Goal: Transaction & Acquisition: Purchase product/service

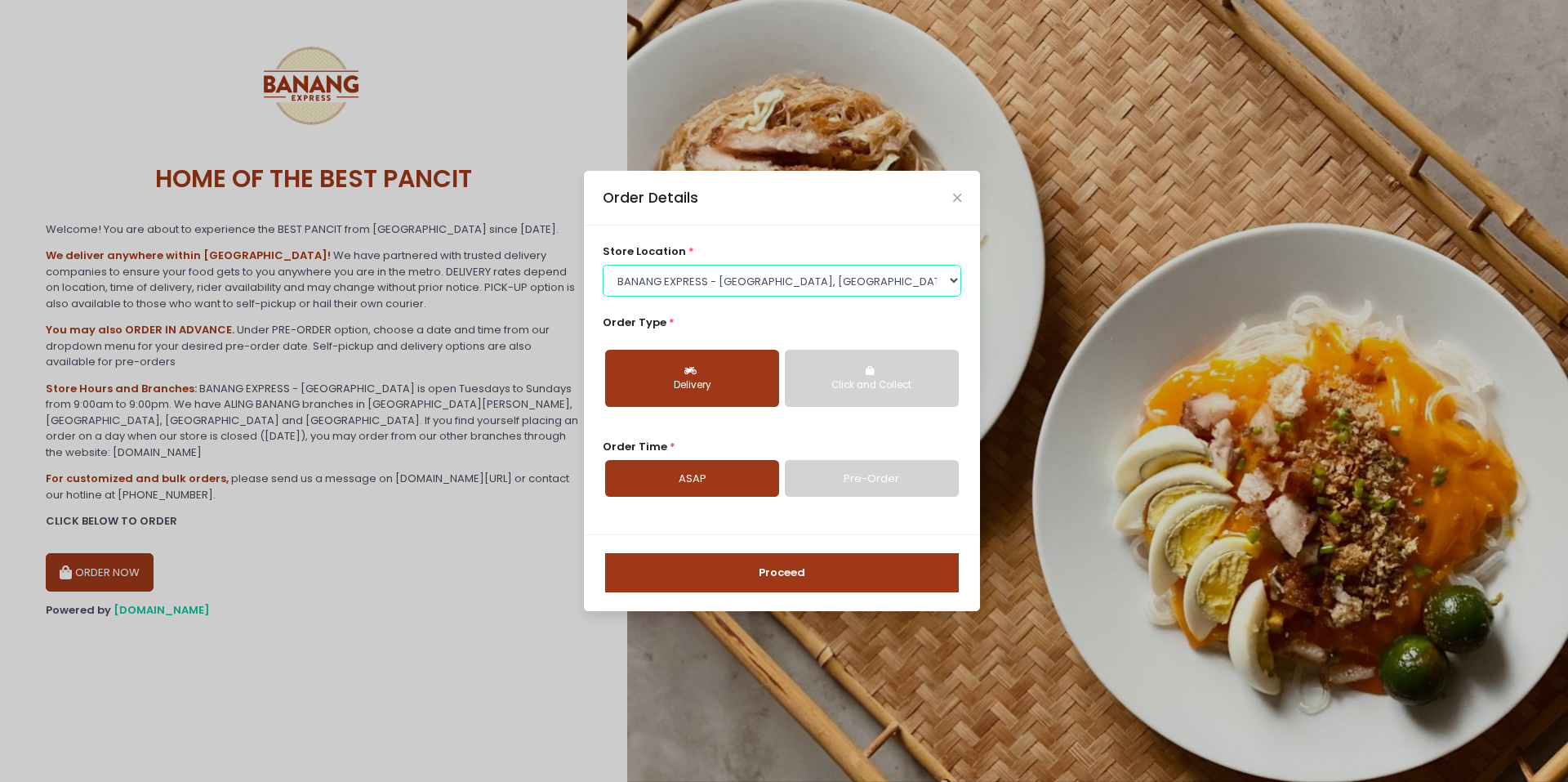
click at [682, 284] on select "Select store location BANANG EXPRESS - [GEOGRAPHIC_DATA], [GEOGRAPHIC_DATA] BAN…" at bounding box center [783, 280] width 359 height 31
click at [603, 265] on select "Select store location BANANG EXPRESS - [GEOGRAPHIC_DATA], [GEOGRAPHIC_DATA] BAN…" at bounding box center [783, 280] width 359 height 31
click at [740, 273] on select "Select store location BANANG EXPRESS - [GEOGRAPHIC_DATA], [GEOGRAPHIC_DATA] BAN…" at bounding box center [783, 280] width 359 height 31
click at [603, 265] on select "Select store location BANANG EXPRESS - [GEOGRAPHIC_DATA], [GEOGRAPHIC_DATA] BAN…" at bounding box center [783, 280] width 359 height 31
click at [770, 295] on select "Select store location BANANG EXPRESS - Paco, Manila BANANG EXPRESS - Holy Spiri…" at bounding box center [783, 280] width 359 height 31
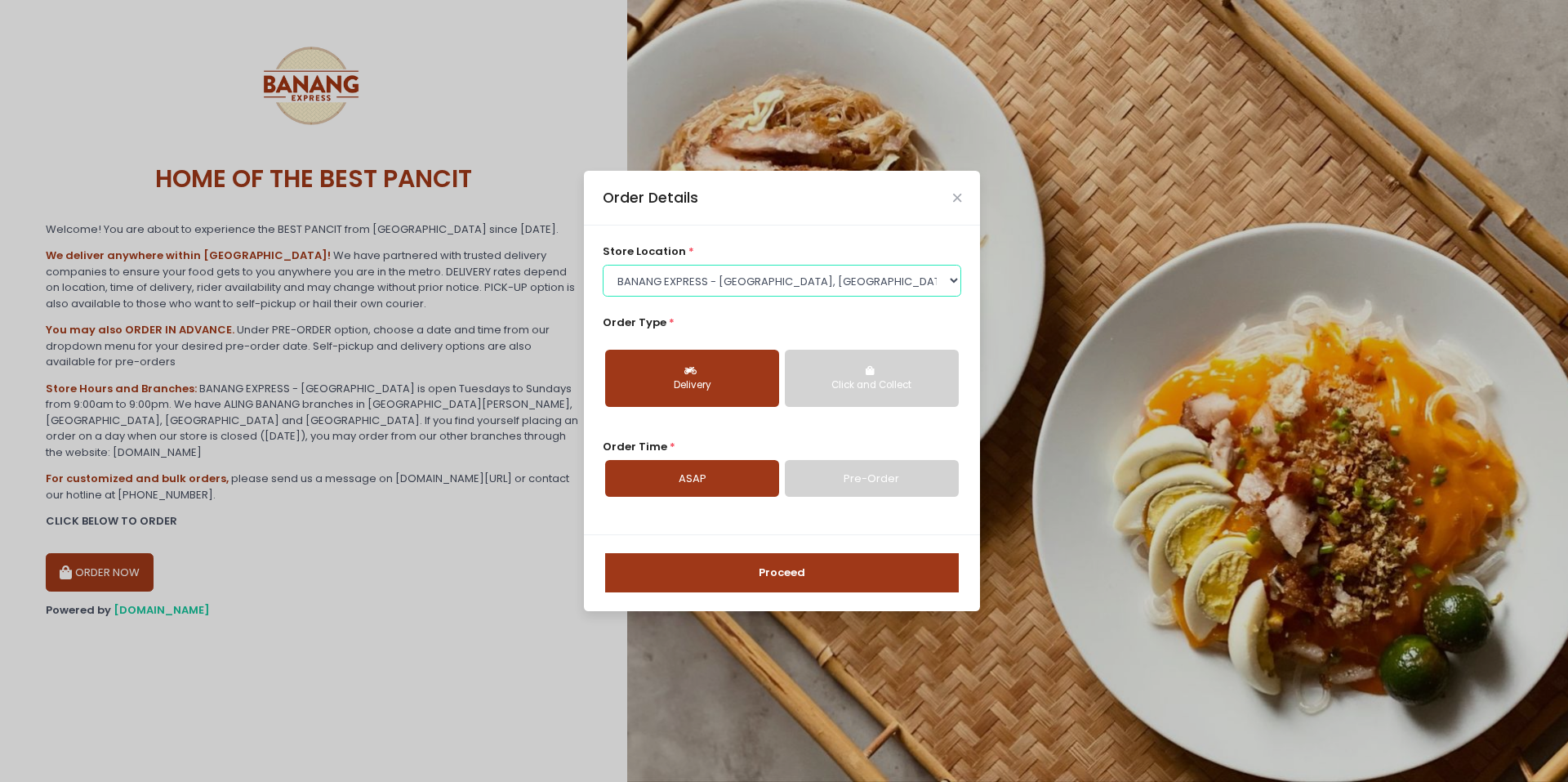
click at [603, 265] on select "Select store location BANANG EXPRESS - Paco, Manila BANANG EXPRESS - Holy Spiri…" at bounding box center [783, 280] width 359 height 31
click at [750, 279] on select "Select store location BANANG EXPRESS - Paco, Manila BANANG EXPRESS - Holy Spiri…" at bounding box center [783, 280] width 359 height 31
click at [603, 265] on select "Select store location BANANG EXPRESS - Paco, Manila BANANG EXPRESS - Holy Spiri…" at bounding box center [783, 280] width 359 height 31
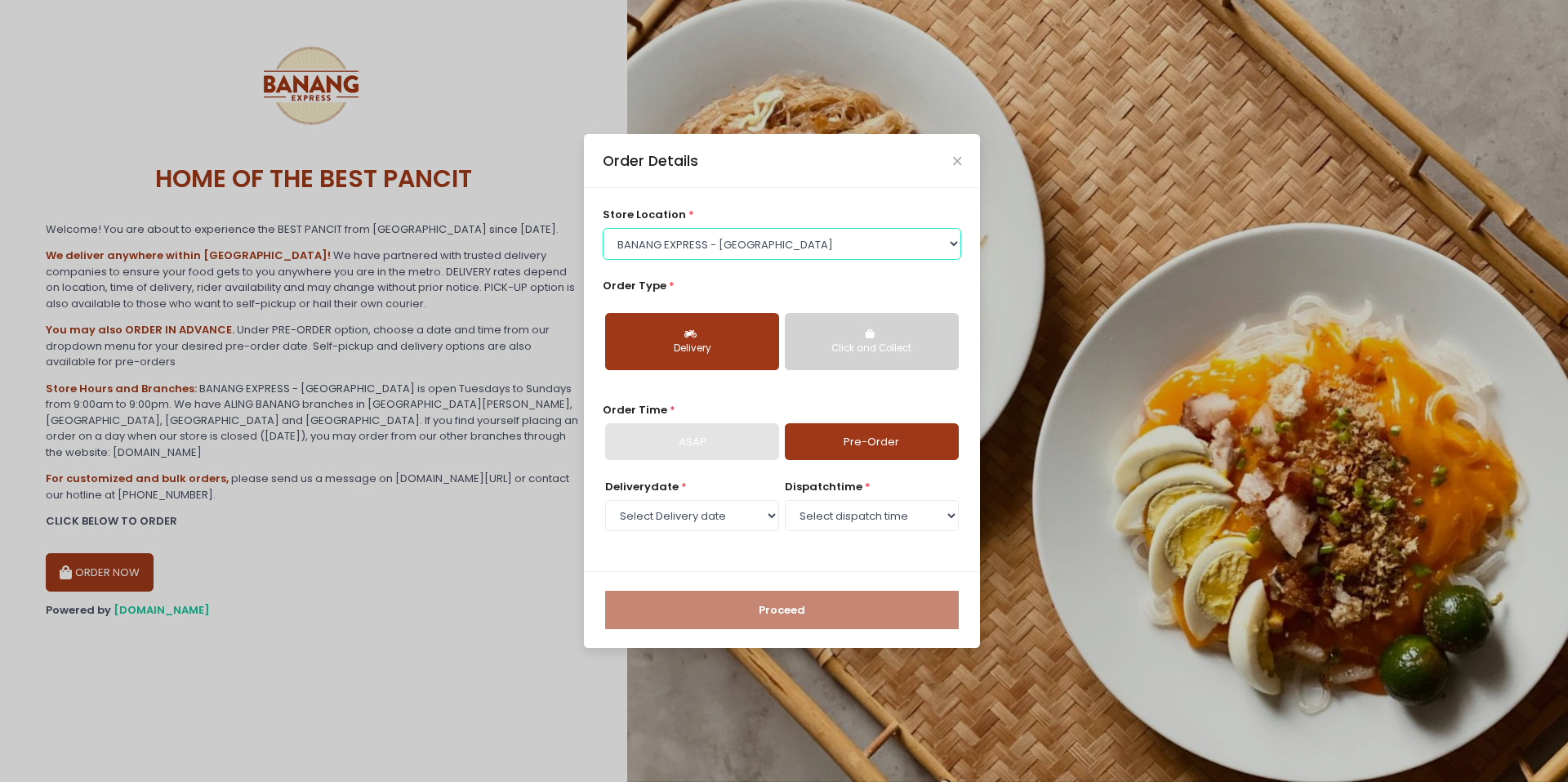
drag, startPoint x: 755, startPoint y: 235, endPoint x: 759, endPoint y: 252, distance: 17.5
click at [755, 235] on select "Select store location BANANG EXPRESS - Paco, Manila BANANG EXPRESS - Holy Spiri…" at bounding box center [783, 244] width 359 height 31
select select "62ee0805b0024a001716a291"
click at [603, 259] on select "Select store location BANANG EXPRESS - Paco, Manila BANANG EXPRESS - Holy Spiri…" at bounding box center [783, 244] width 359 height 31
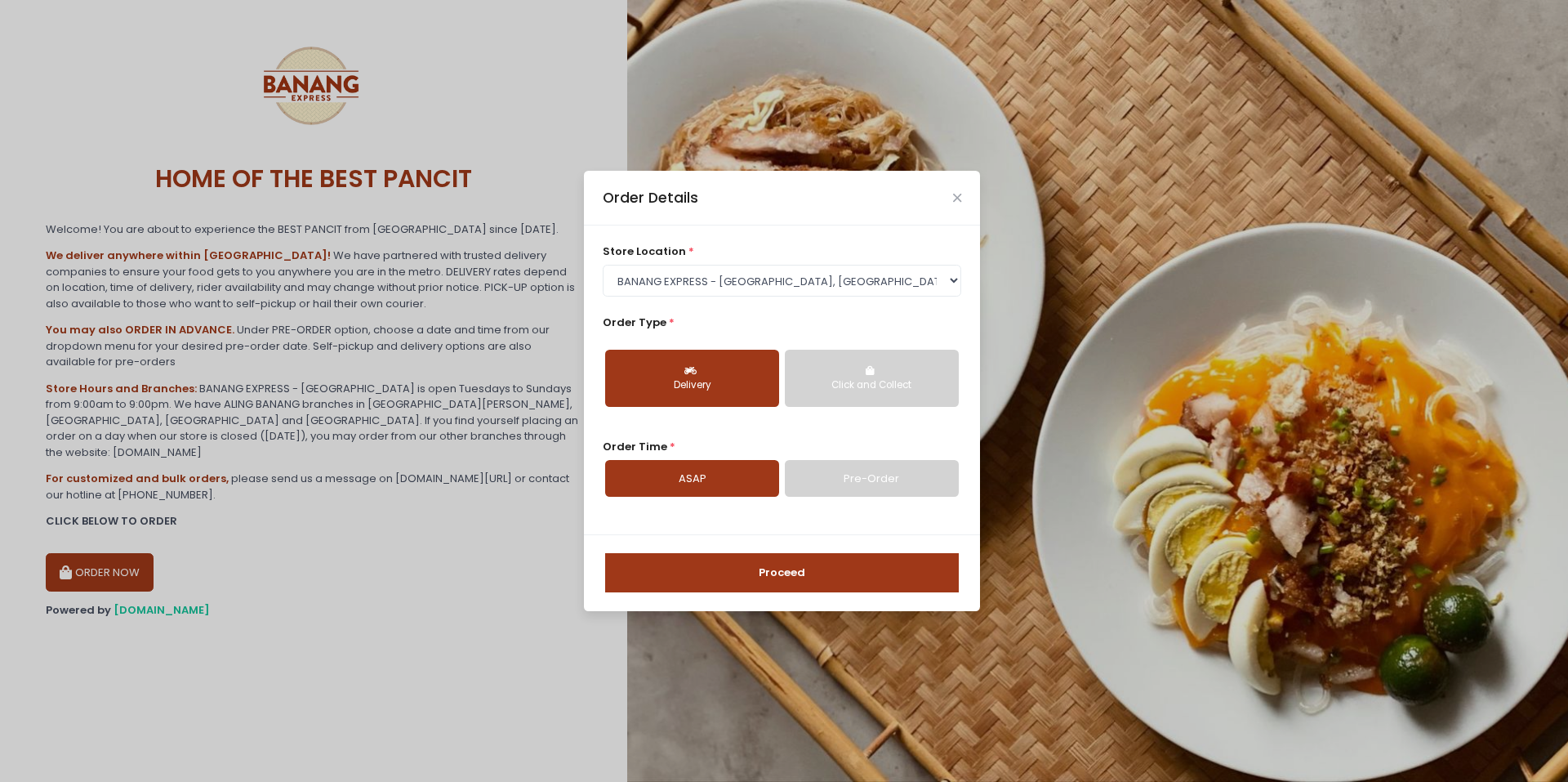
click at [742, 577] on button "Proceed" at bounding box center [782, 572] width 353 height 39
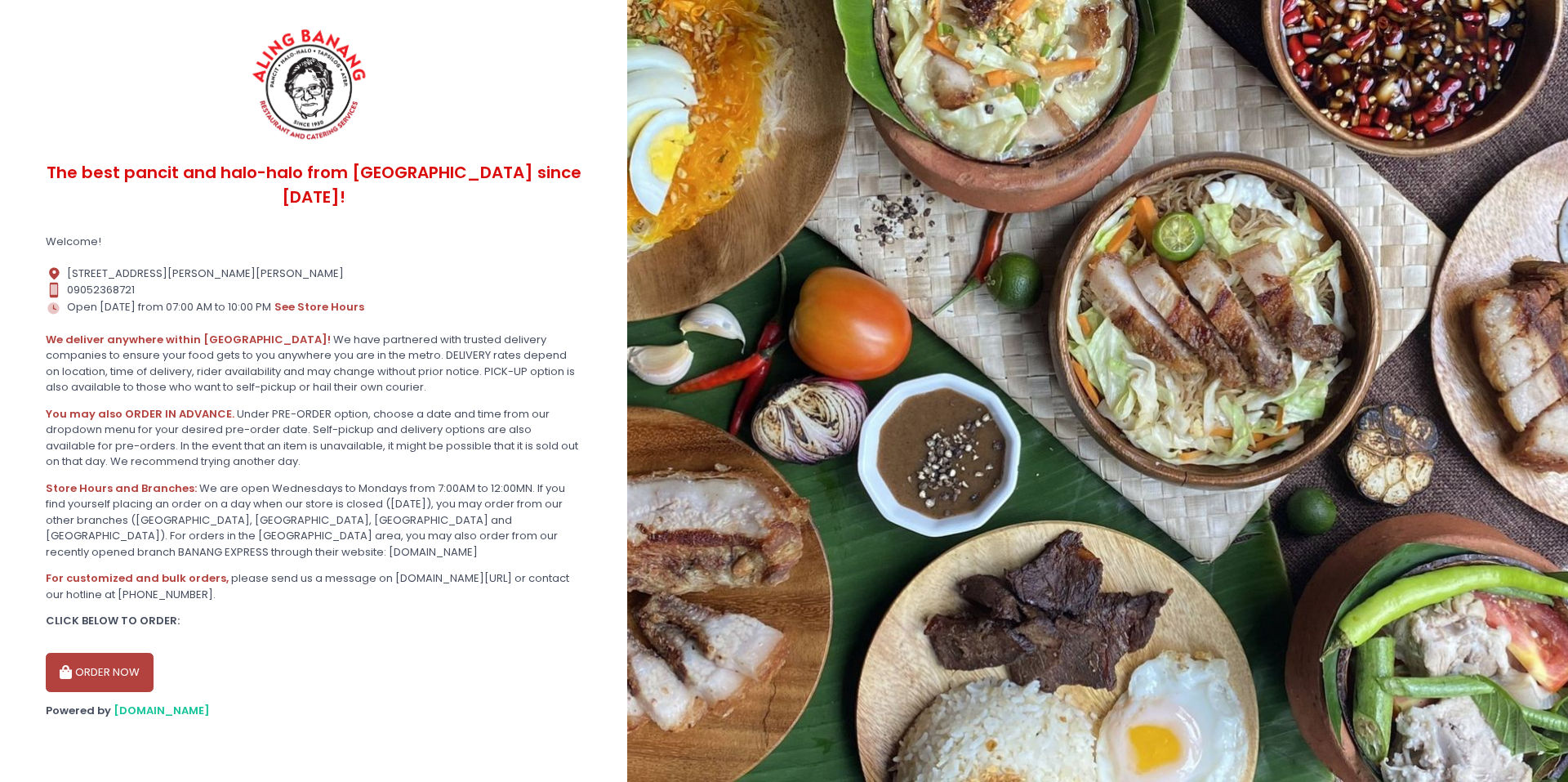
click at [110, 653] on button "ORDER NOW" at bounding box center [100, 672] width 108 height 39
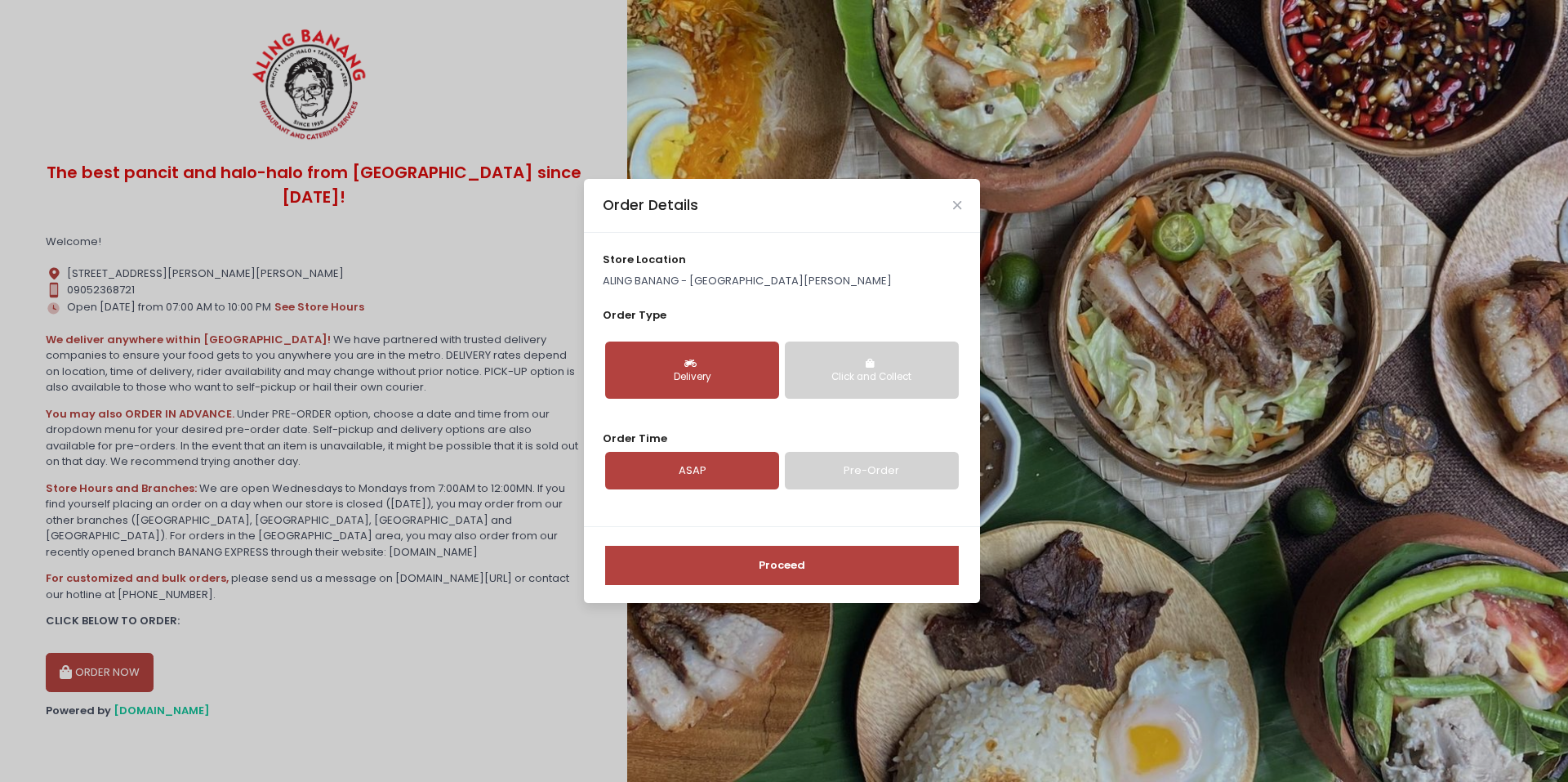
click at [765, 573] on button "Proceed" at bounding box center [782, 566] width 353 height 39
